Goal: Information Seeking & Learning: Learn about a topic

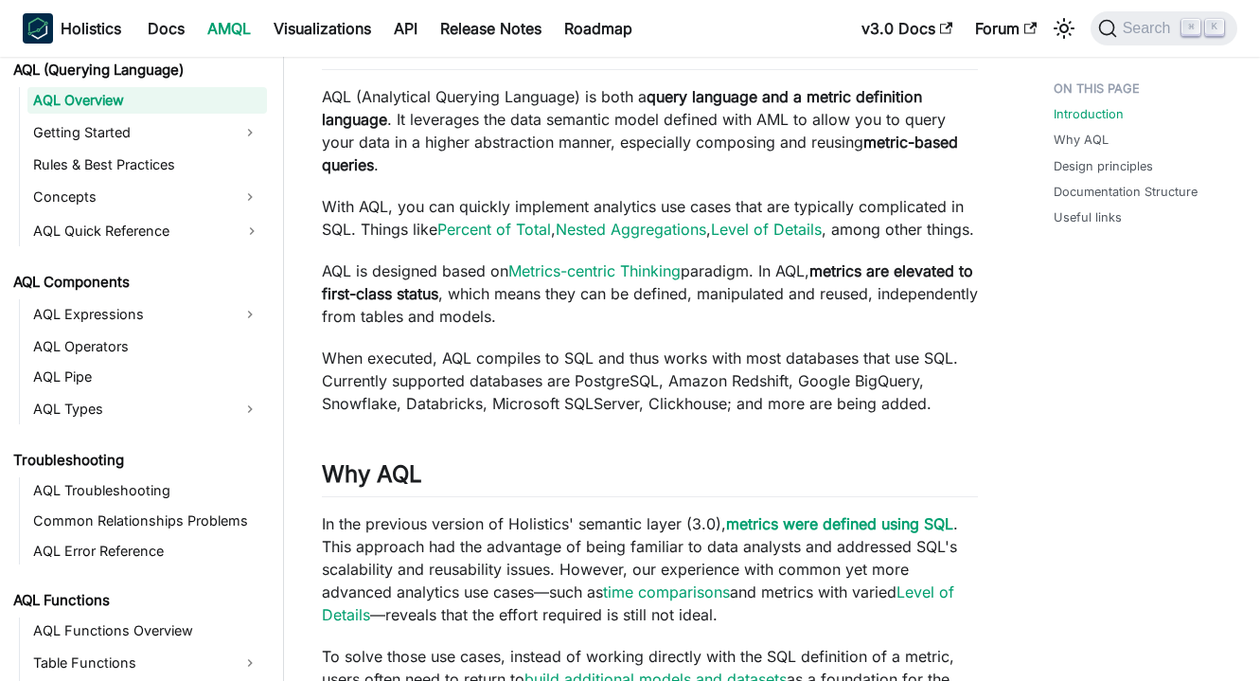
scroll to position [820, 0]
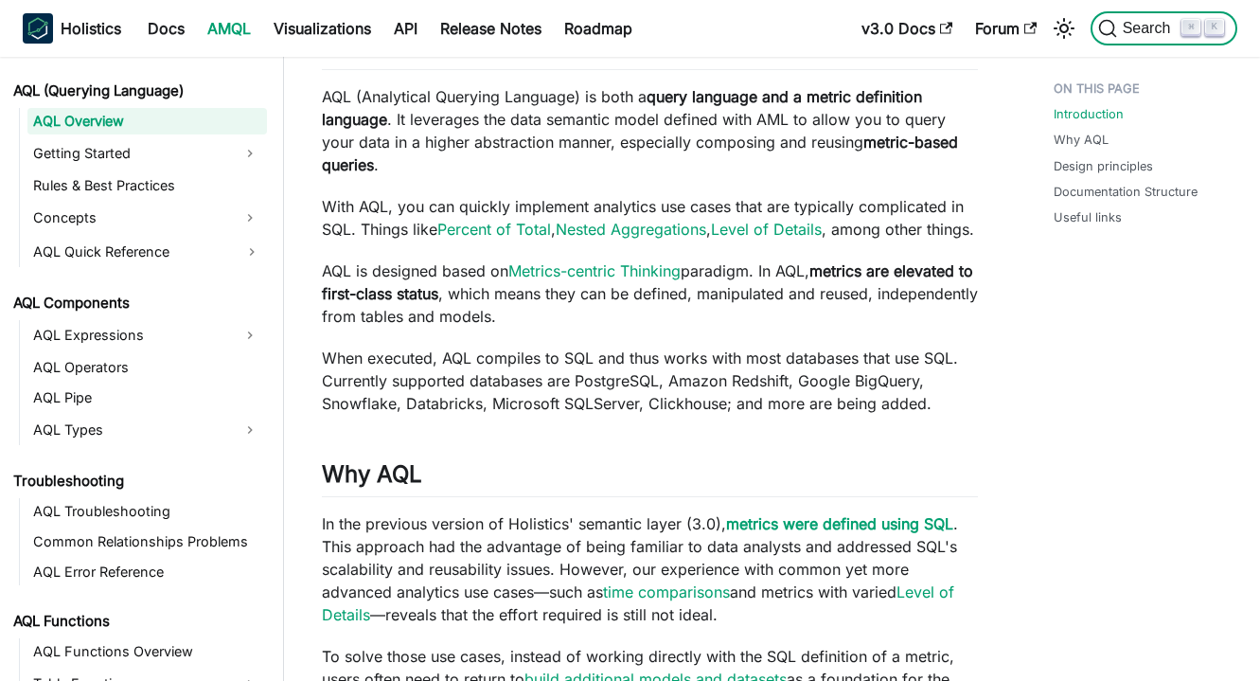
click at [1139, 39] on button "Search ⌘ K" at bounding box center [1164, 28] width 147 height 34
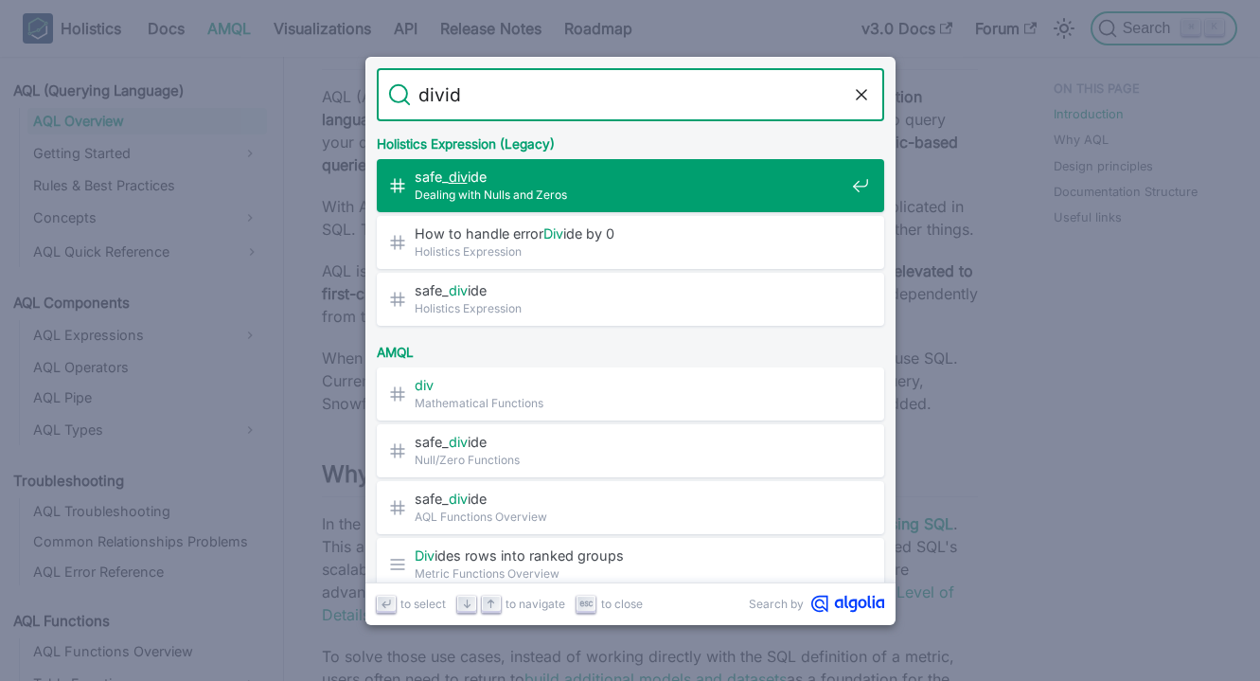
type input "divide"
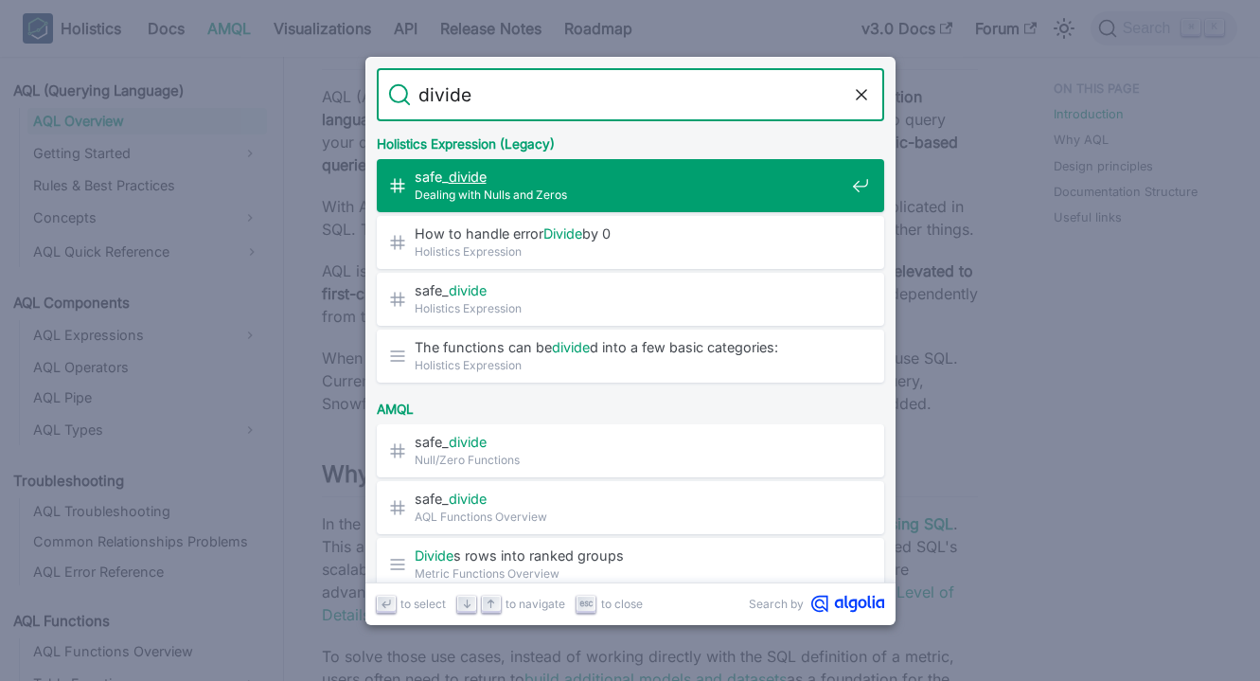
click at [629, 190] on span "Dealing with Nulls and Zeros" at bounding box center [630, 195] width 430 height 18
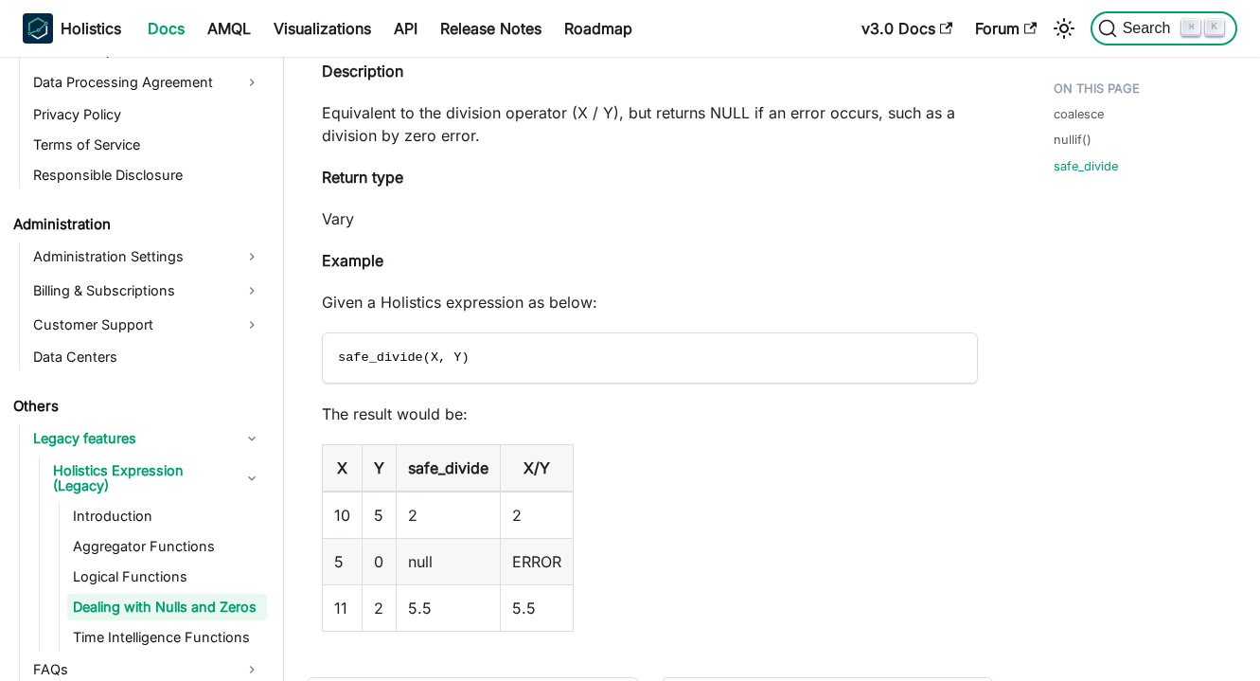
scroll to position [1953, 0]
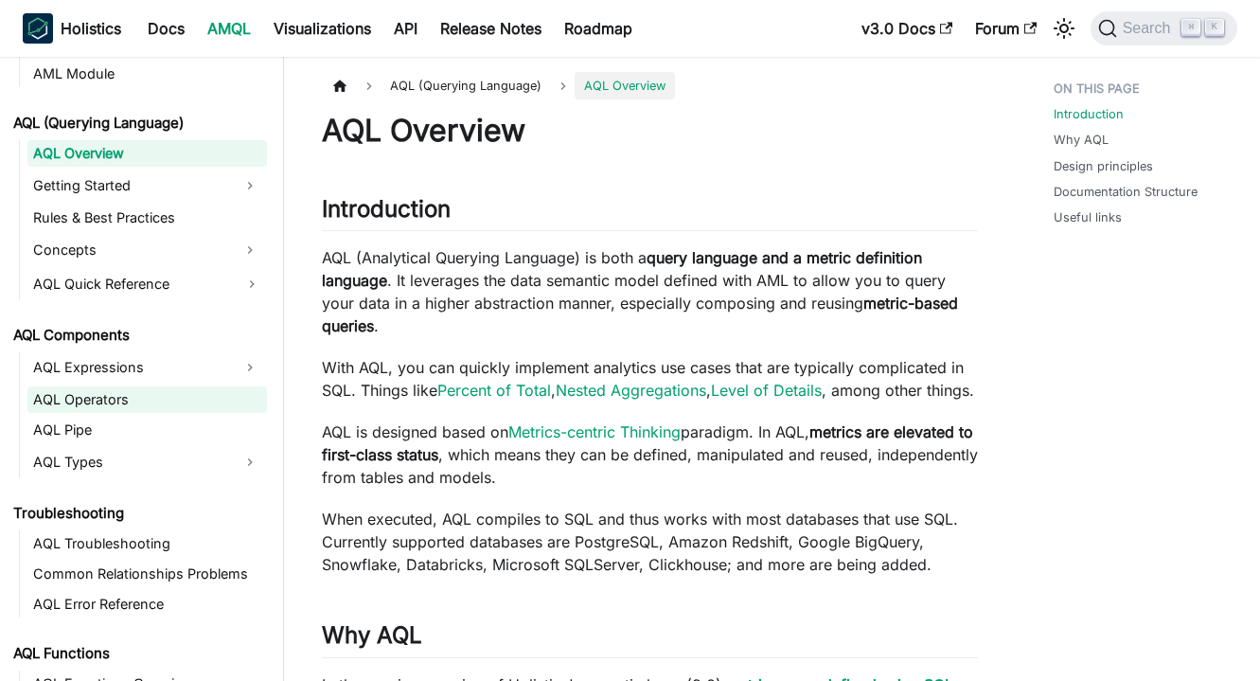
scroll to position [782, 0]
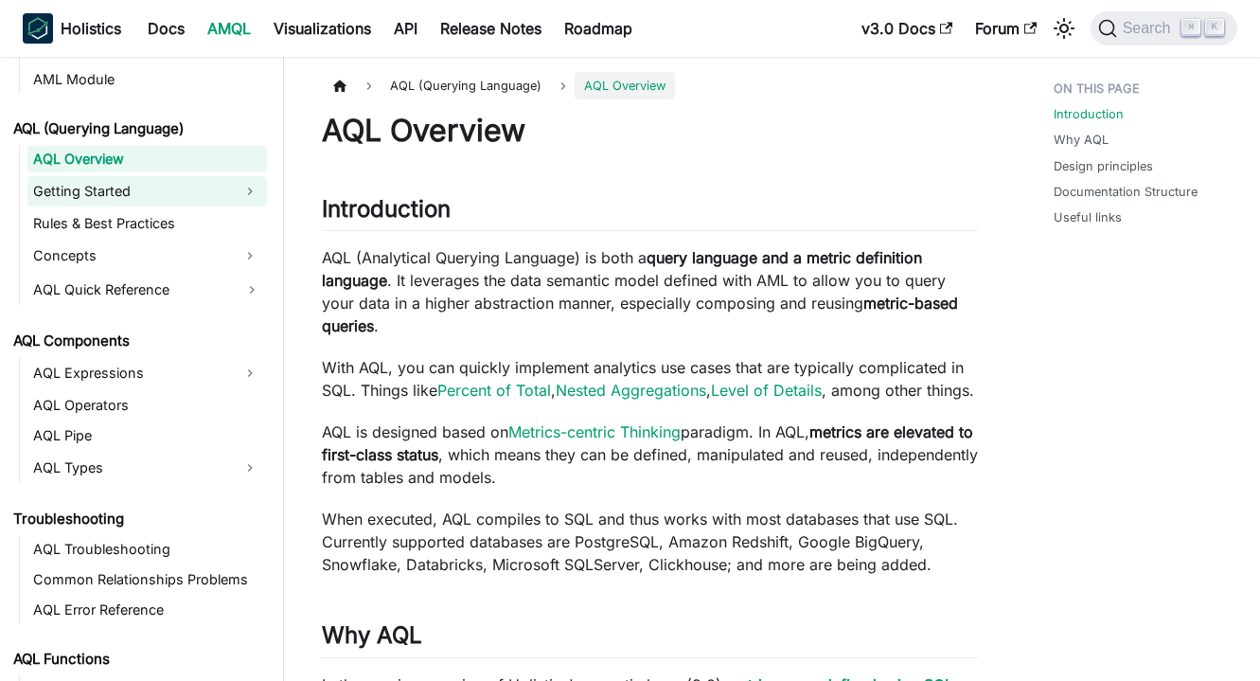
click at [159, 192] on link "Getting Started" at bounding box center [129, 191] width 205 height 30
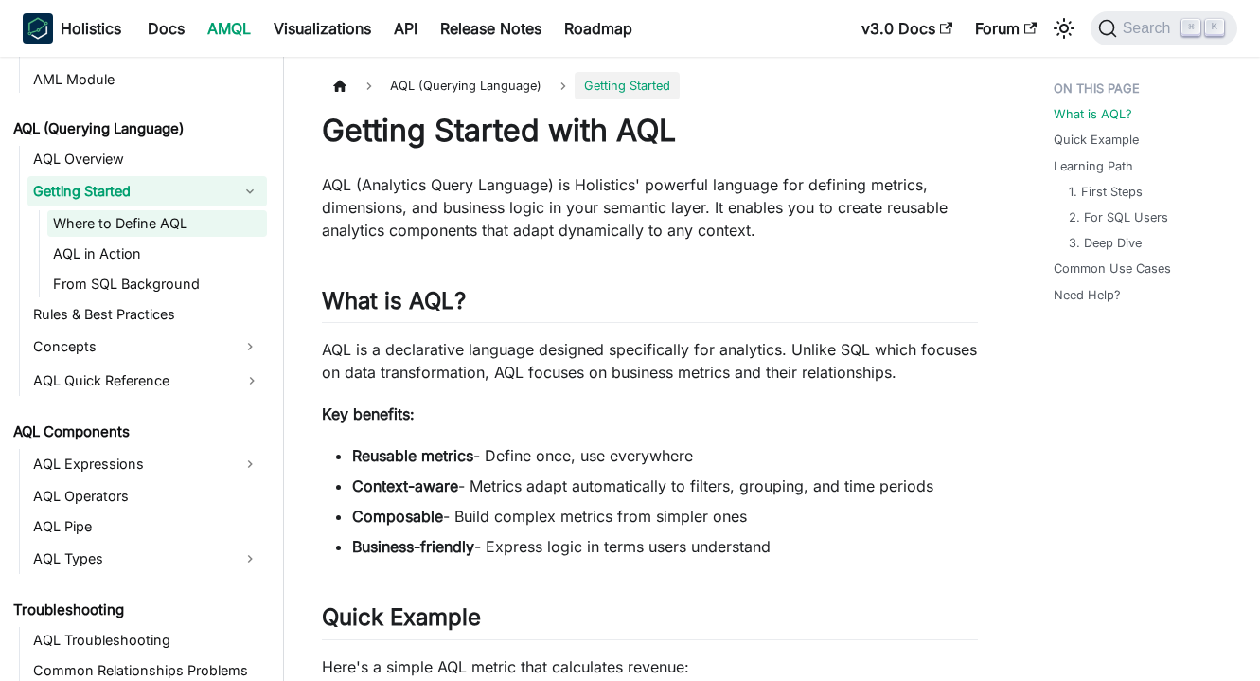
click at [152, 227] on link "Where to Define AQL" at bounding box center [157, 223] width 220 height 27
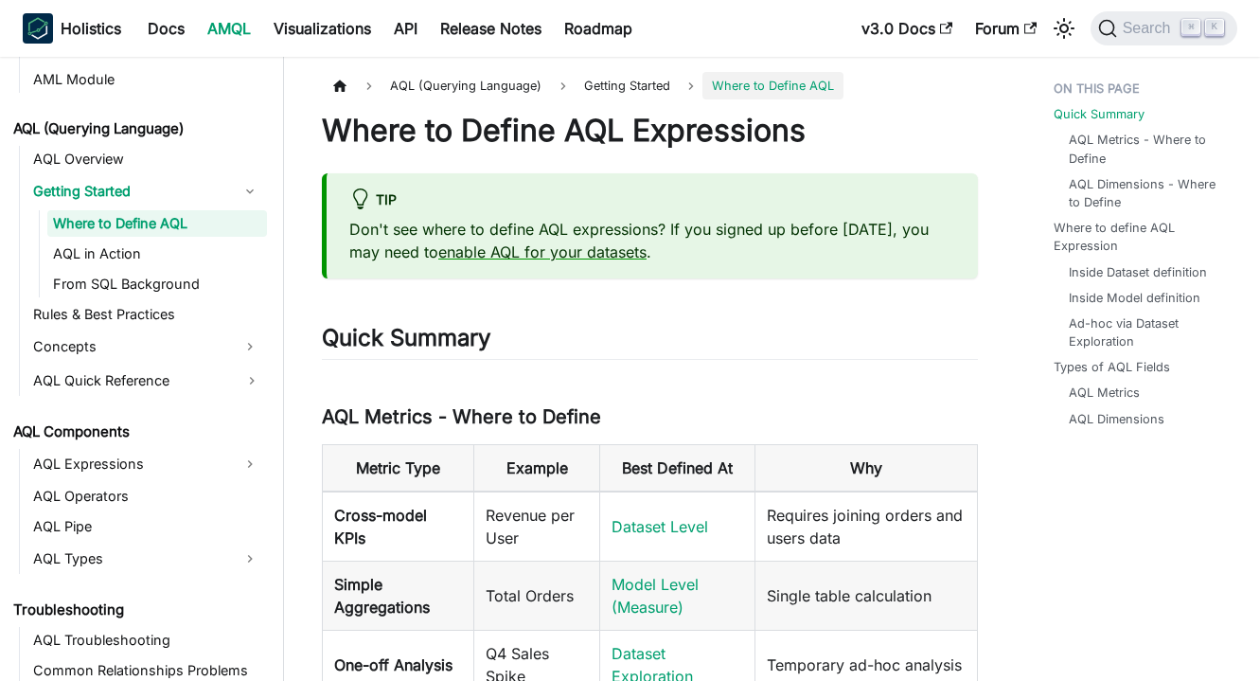
scroll to position [205, 0]
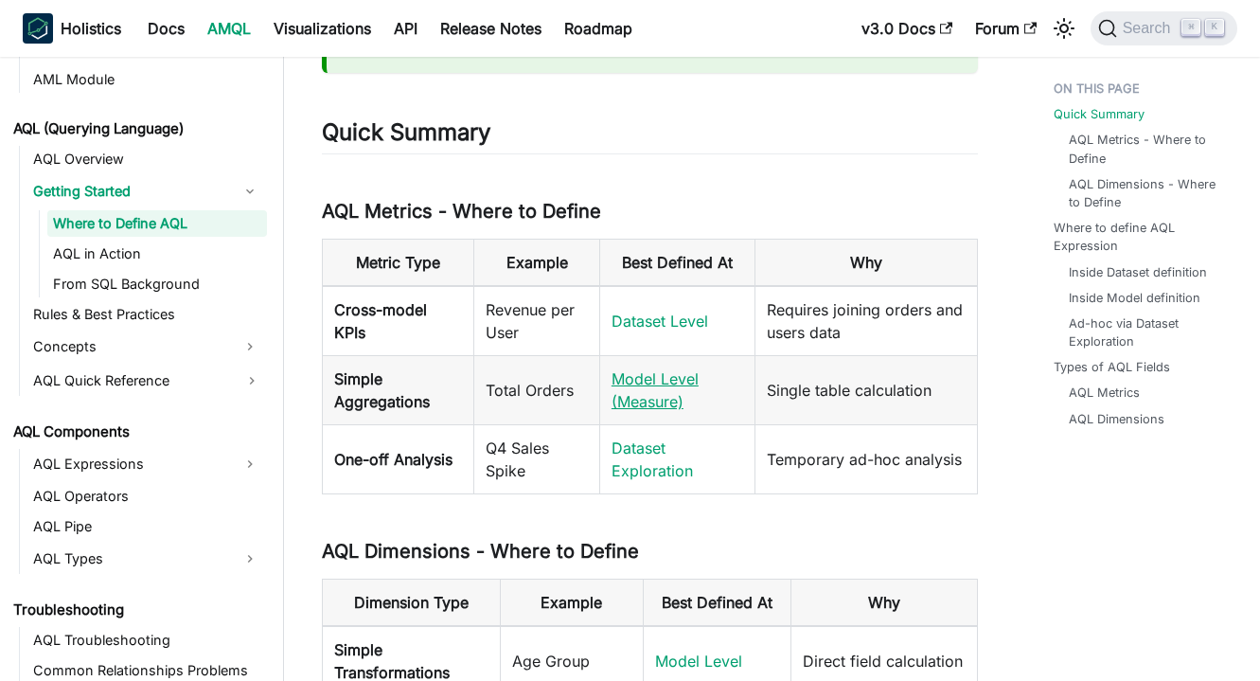
click at [641, 379] on link "Model Level (Measure)" at bounding box center [655, 390] width 87 height 42
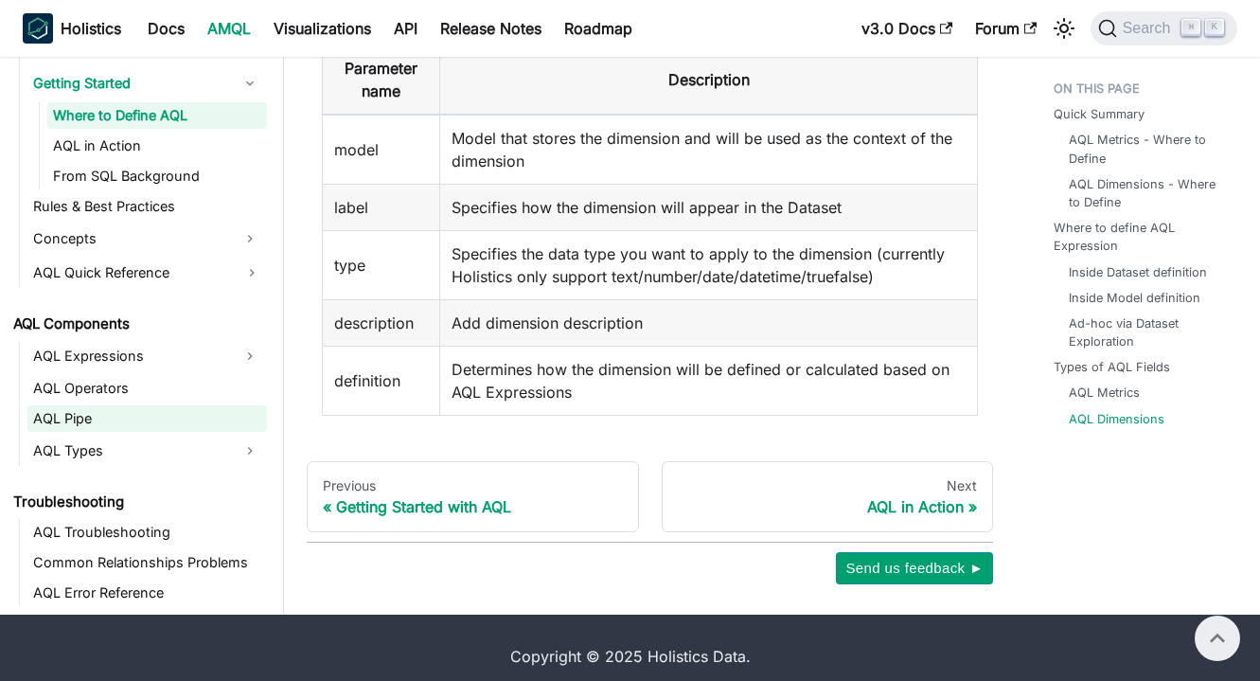
scroll to position [820, 0]
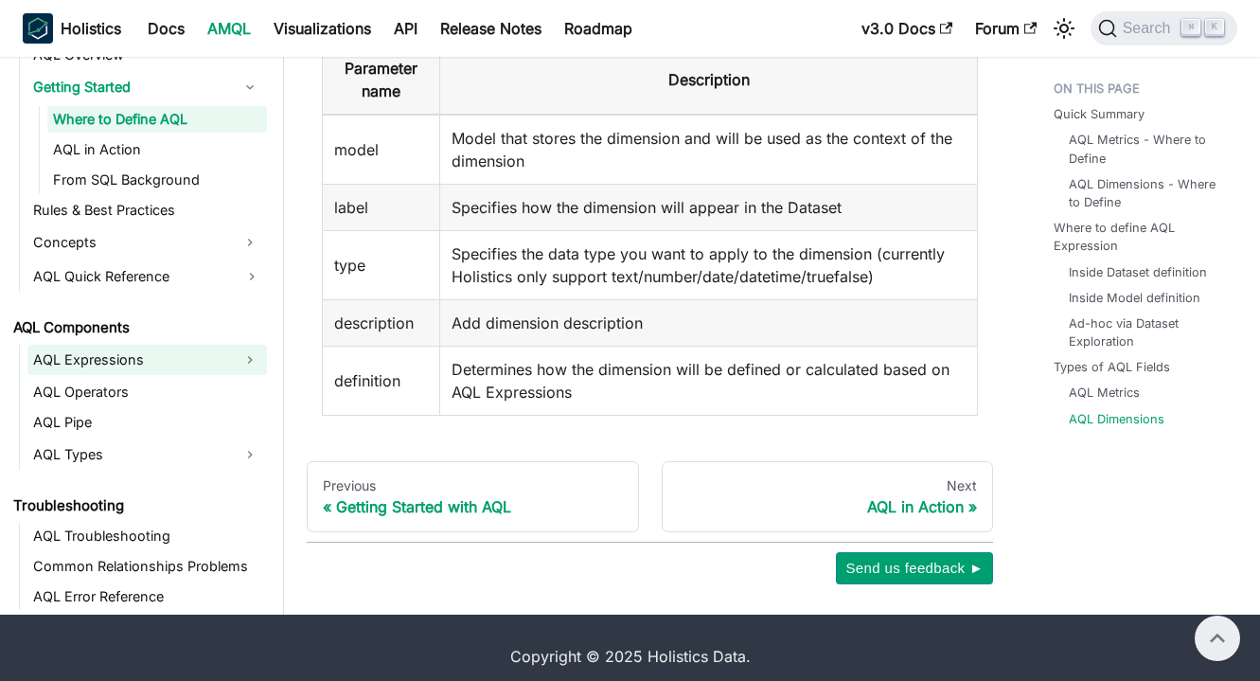
click at [142, 369] on link "AQL Expressions" at bounding box center [129, 360] width 205 height 30
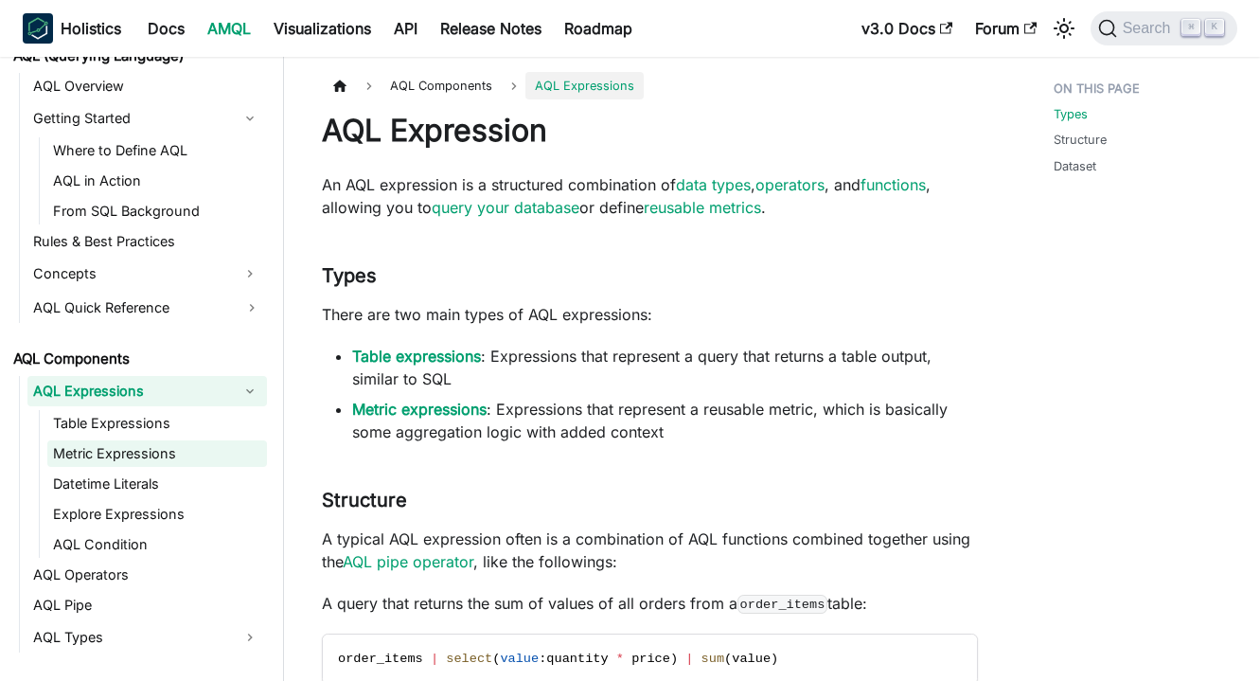
scroll to position [921, 0]
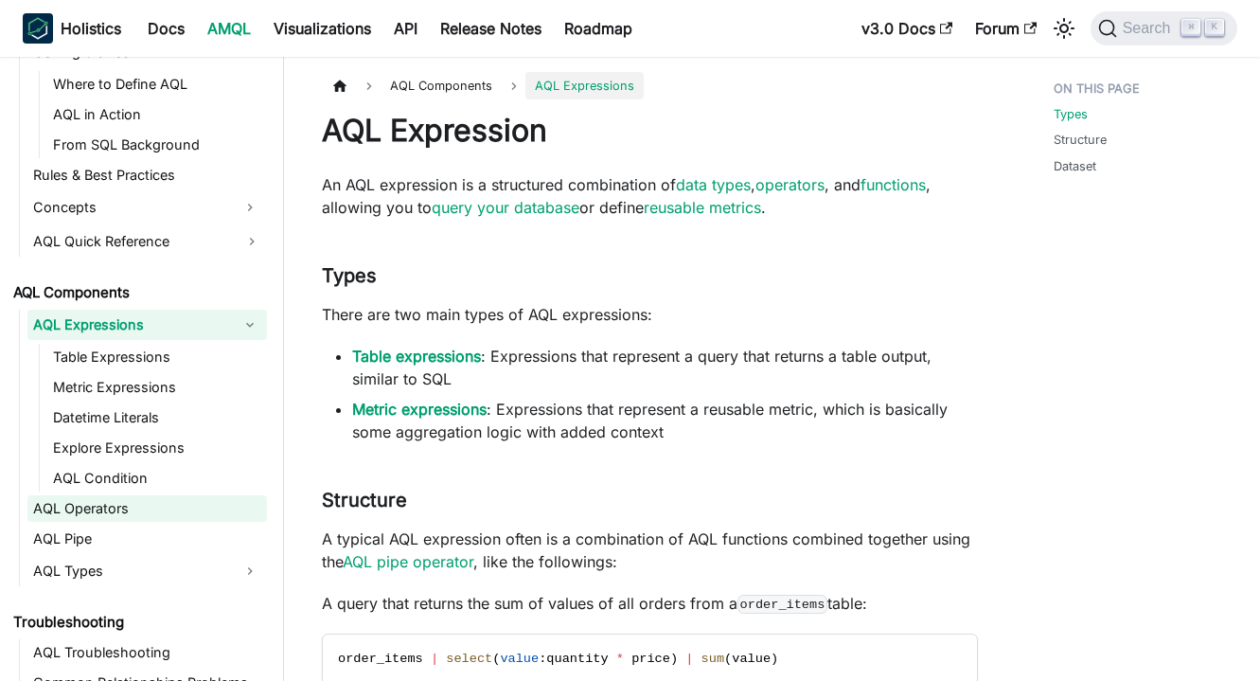
click at [143, 509] on link "AQL Operators" at bounding box center [147, 508] width 240 height 27
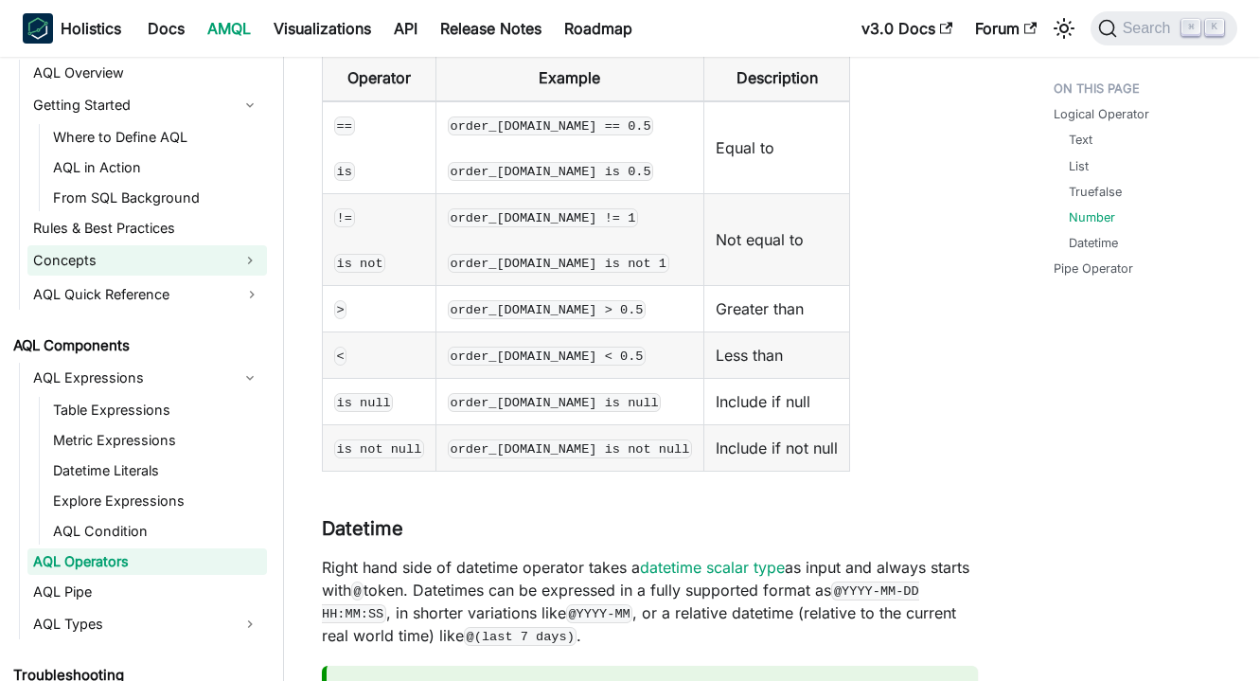
scroll to position [777, 0]
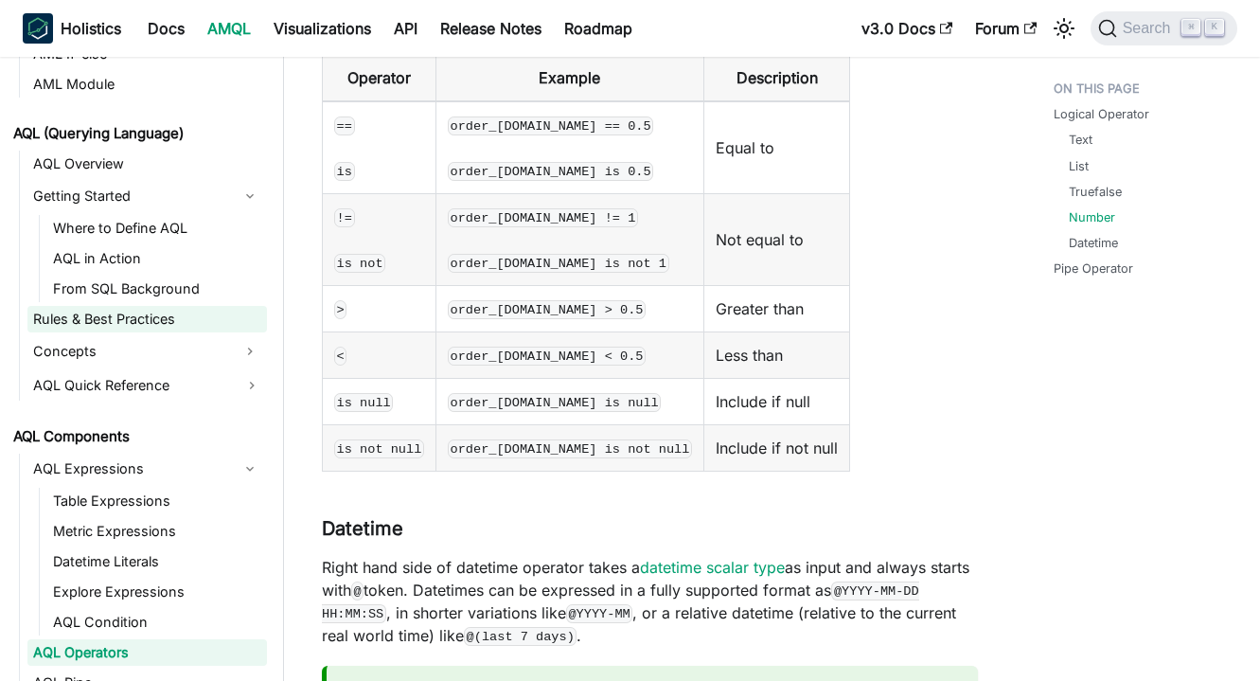
click at [169, 313] on link "Rules & Best Practices" at bounding box center [147, 319] width 240 height 27
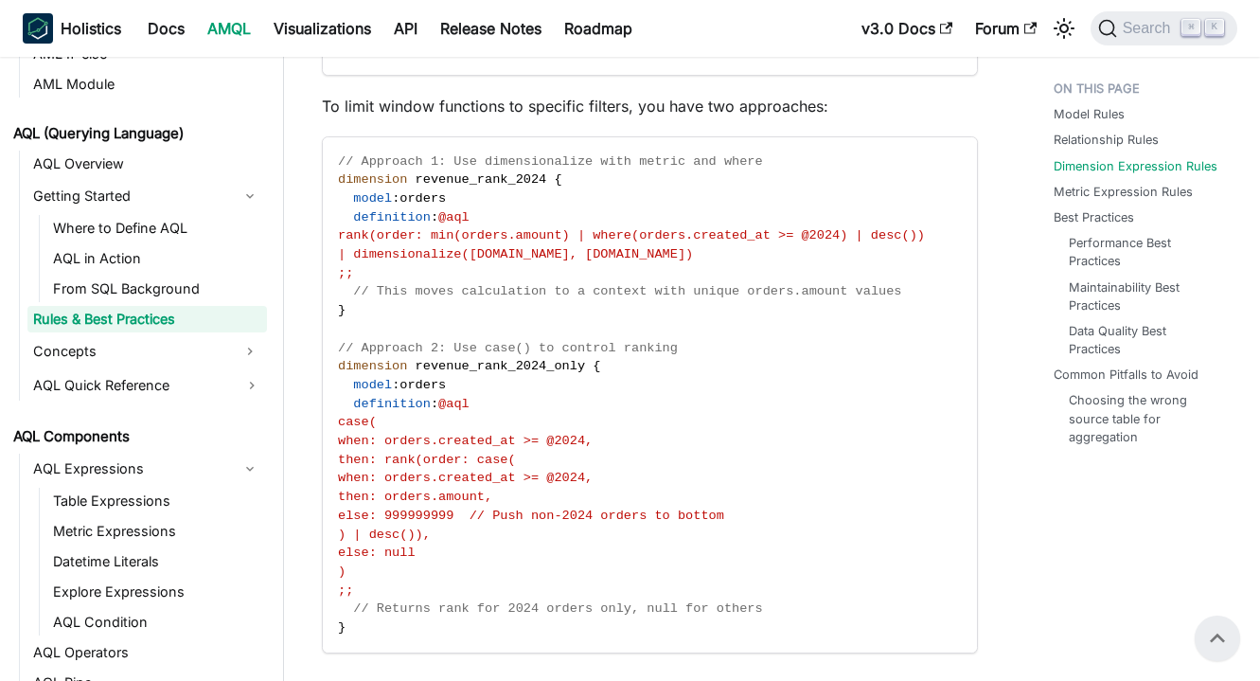
scroll to position [4947, 0]
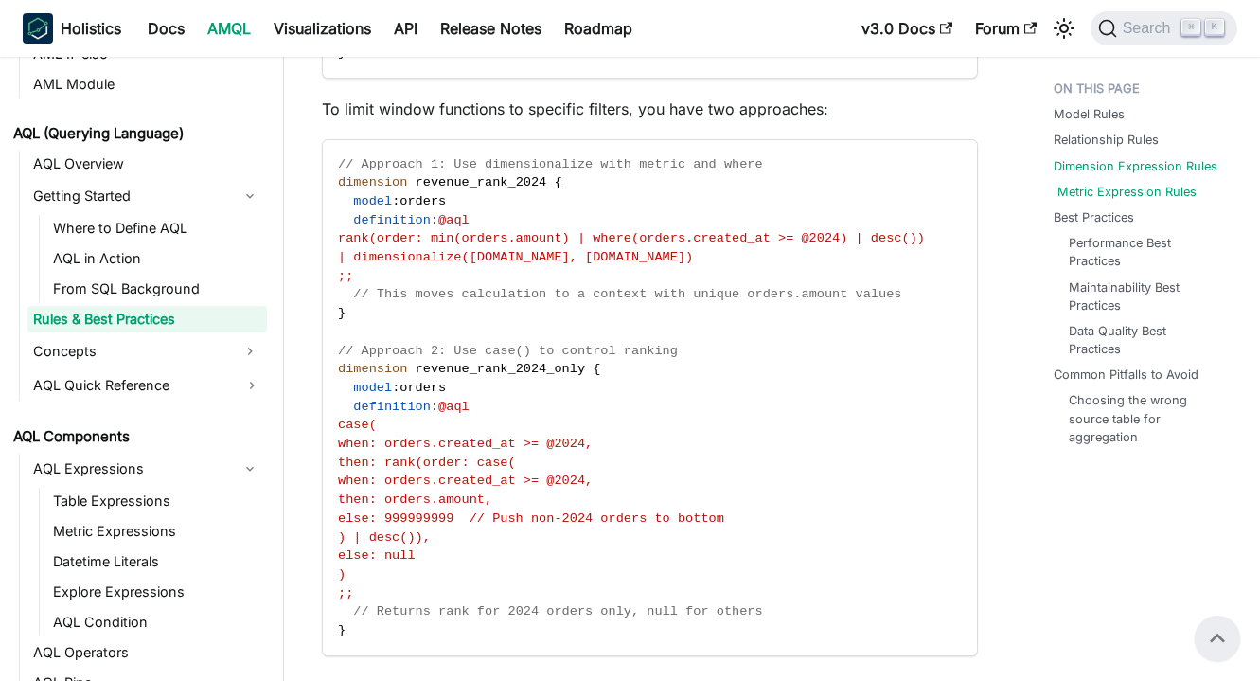
click at [1118, 187] on link "Metric Expression Rules" at bounding box center [1127, 192] width 139 height 18
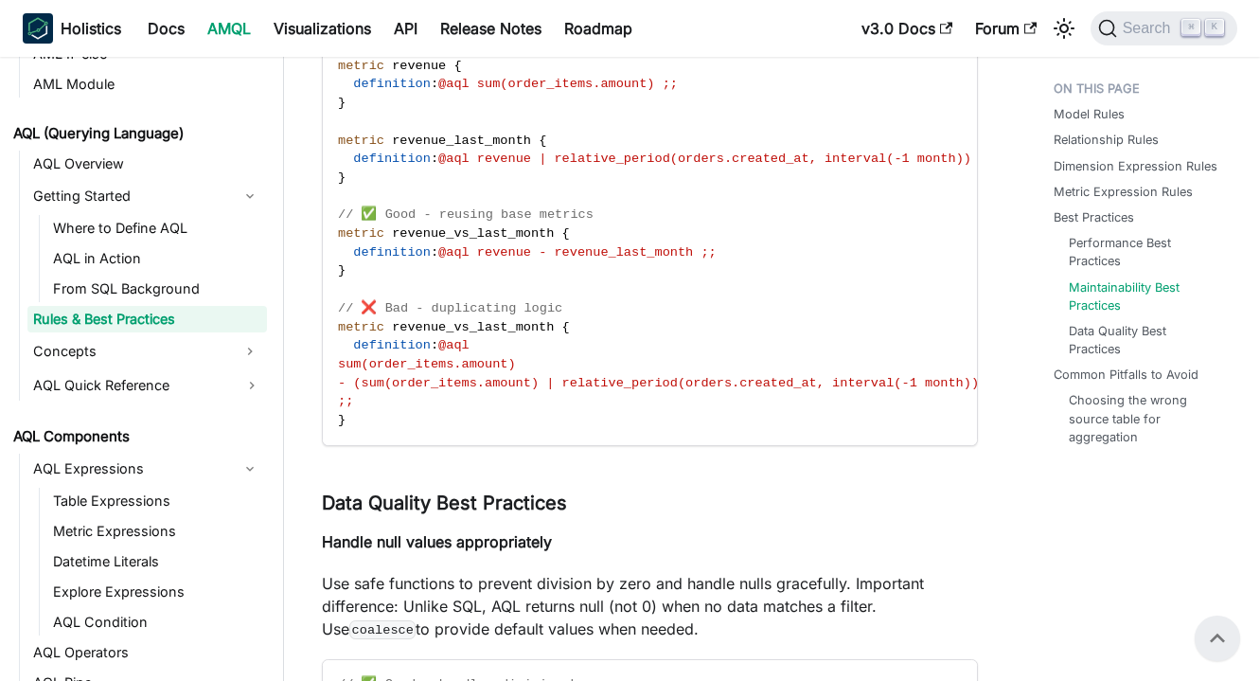
scroll to position [8799, 0]
